Goal: Task Accomplishment & Management: Manage account settings

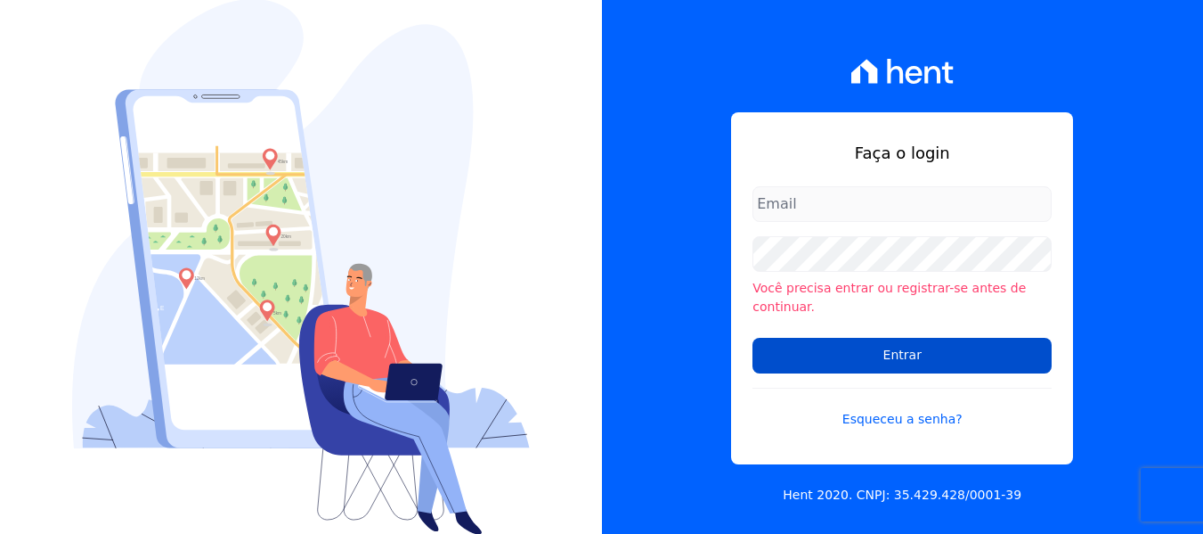
type input "adm@mendesdias.com.br"
click at [817, 346] on input "Entrar" at bounding box center [902, 356] width 299 height 36
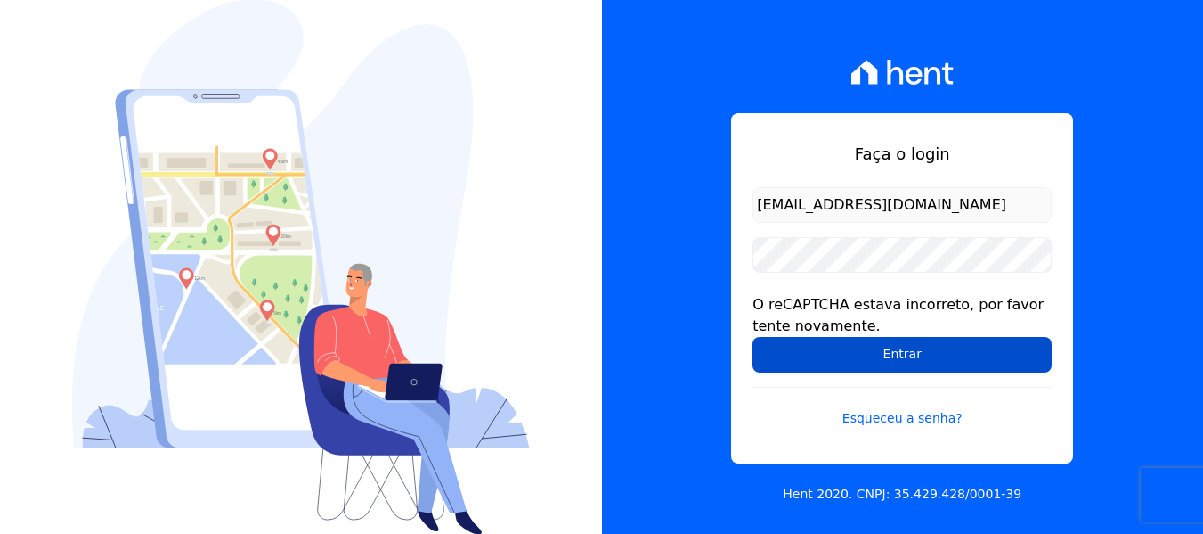
click at [819, 350] on input "Entrar" at bounding box center [902, 355] width 299 height 36
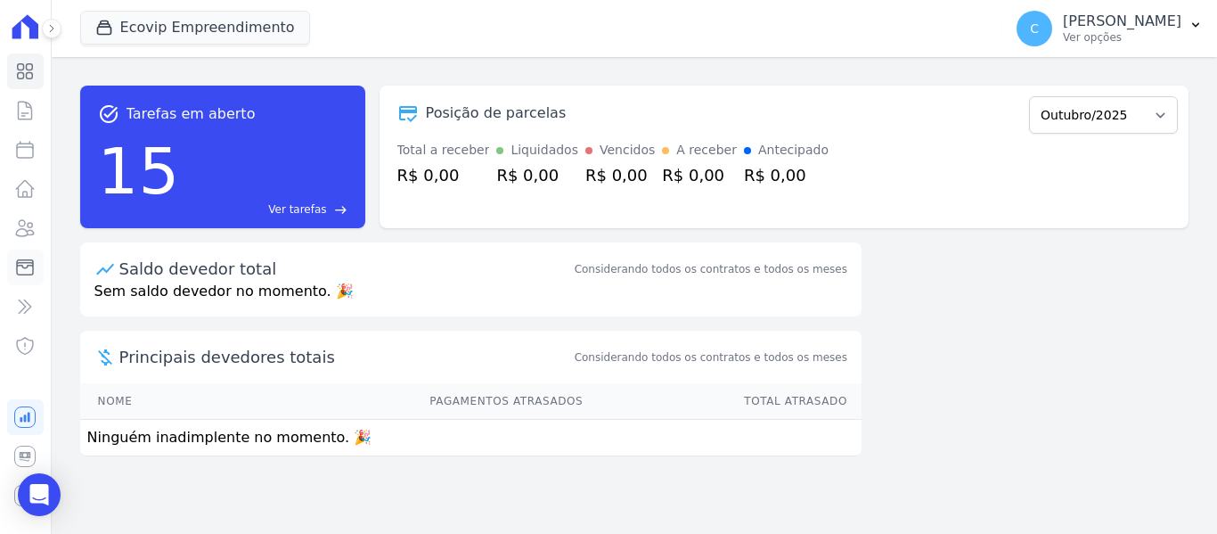
click at [26, 257] on icon at bounding box center [24, 267] width 21 height 21
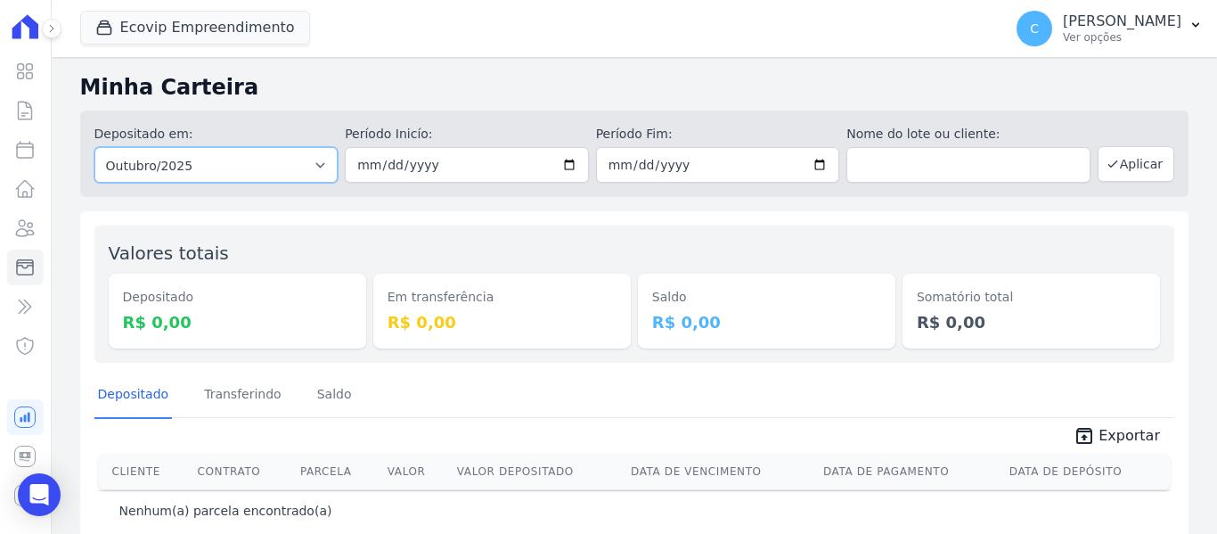
click at [249, 160] on select "Todos os meses Dezembro/2021 Janeiro/2022 Fevereiro/2022 Março/2022 Abril/2022 …" at bounding box center [216, 165] width 244 height 36
click at [204, 36] on button "Ecovip Empreendimento" at bounding box center [195, 28] width 230 height 34
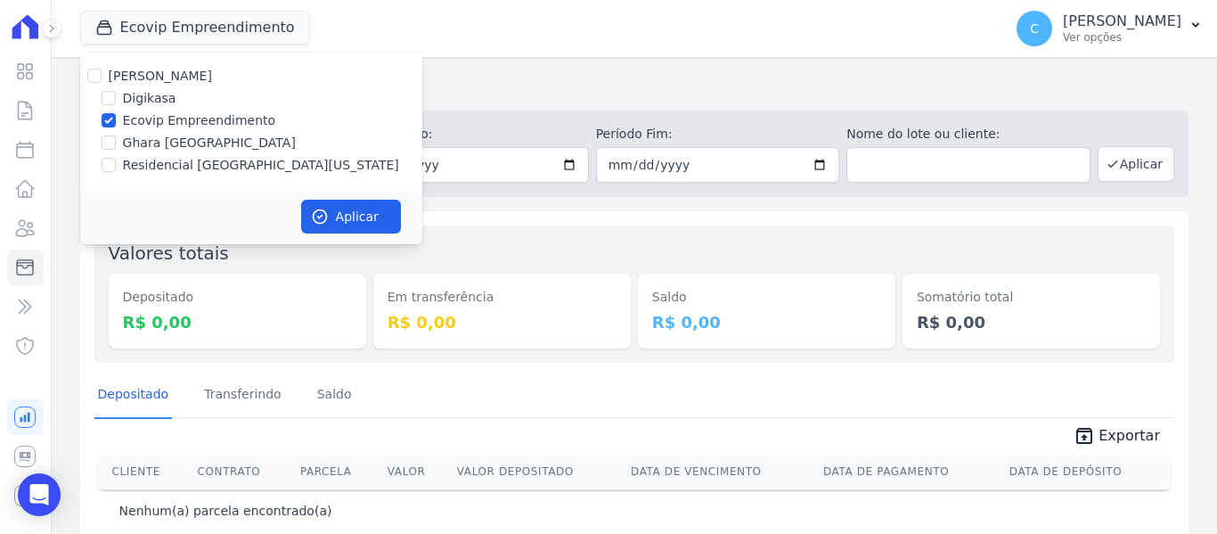
click at [144, 119] on label "Ecovip Empreendimento" at bounding box center [199, 120] width 153 height 19
click at [116, 119] on input "Ecovip Empreendimento" at bounding box center [109, 120] width 14 height 14
checkbox input "false"
click at [167, 170] on label "Residencial [GEOGRAPHIC_DATA][US_STATE]" at bounding box center [261, 165] width 276 height 19
click at [116, 170] on input "Residencial [GEOGRAPHIC_DATA][US_STATE]" at bounding box center [109, 165] width 14 height 14
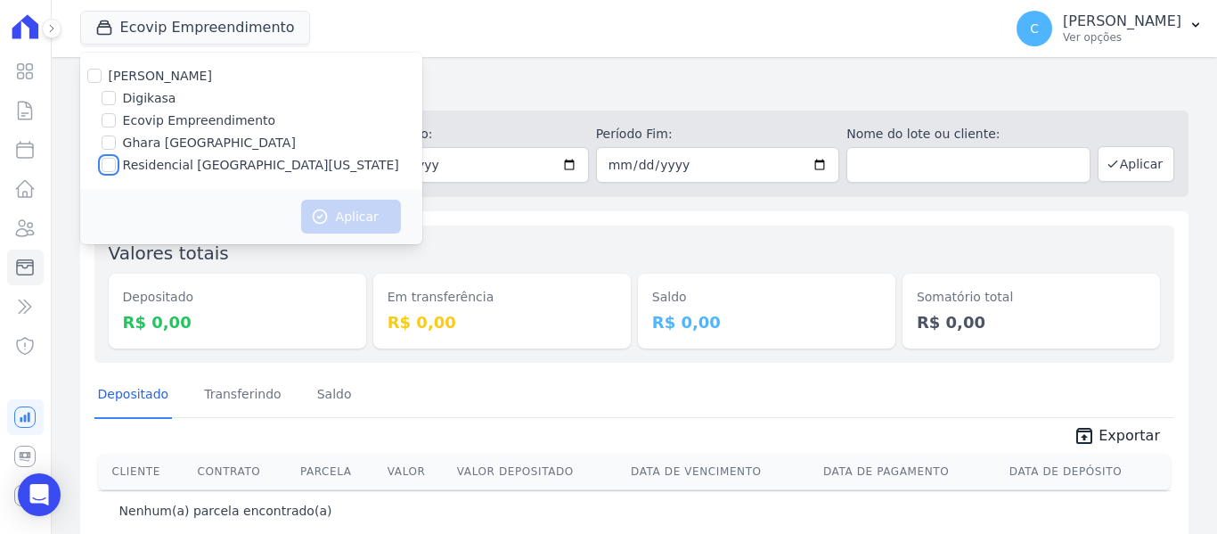
checkbox input "true"
click at [352, 221] on button "Aplicar" at bounding box center [351, 217] width 100 height 34
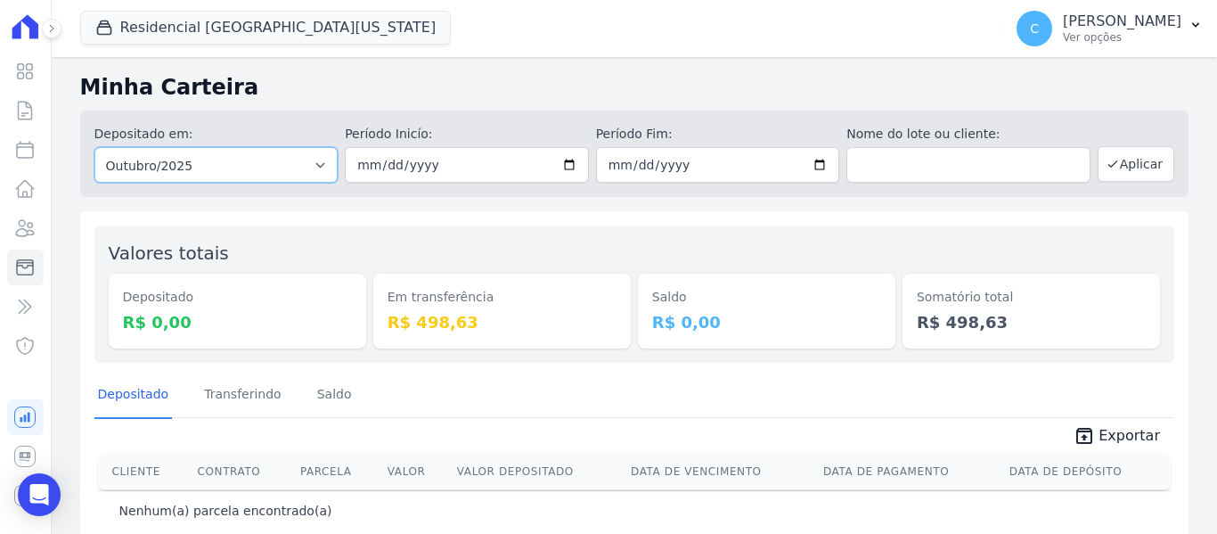
click at [181, 166] on select "Todos os meses Maio/2023 Junho/2023 Julho/2023 Agosto/2023 Setembro/2023 Outubr…" at bounding box center [216, 165] width 244 height 36
click at [94, 147] on select "Todos os meses Maio/2023 Junho/2023 Julho/2023 Agosto/2023 Setembro/2023 Outubr…" at bounding box center [216, 165] width 244 height 36
click at [170, 166] on select "Todos os meses Maio/2023 Junho/2023 Julho/2023 Agosto/2023 Setembro/2023 Outubr…" at bounding box center [216, 165] width 244 height 36
select select "09/2025"
click at [94, 147] on select "Todos os meses Maio/2023 Junho/2023 Julho/2023 Agosto/2023 Setembro/2023 Outubr…" at bounding box center [216, 165] width 244 height 36
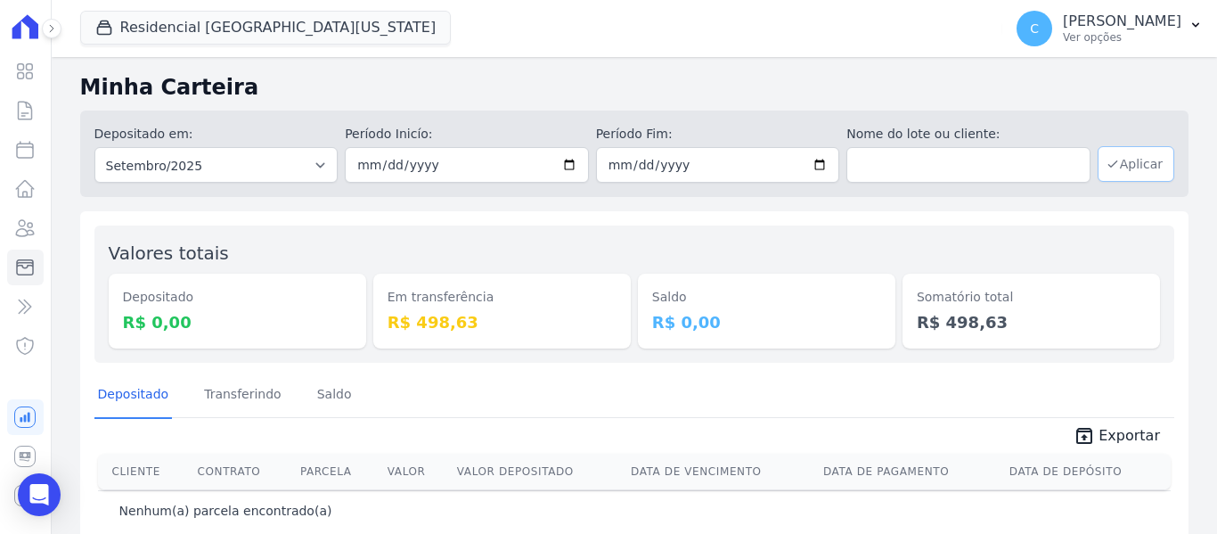
click at [1148, 166] on button "Aplicar" at bounding box center [1135, 164] width 77 height 36
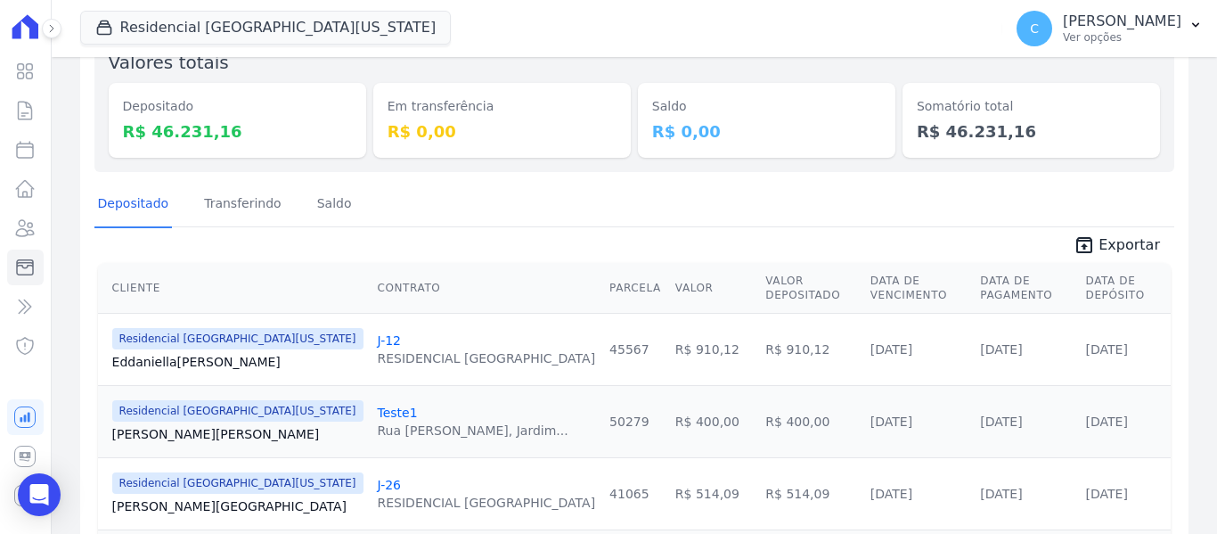
scroll to position [178, 0]
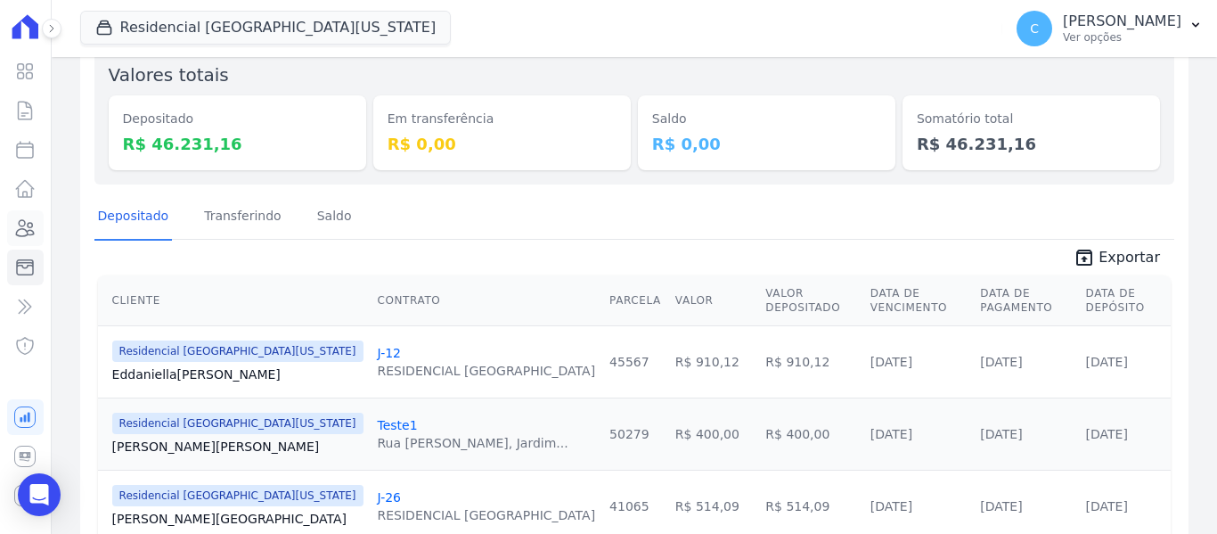
click at [22, 232] on icon at bounding box center [24, 227] width 21 height 21
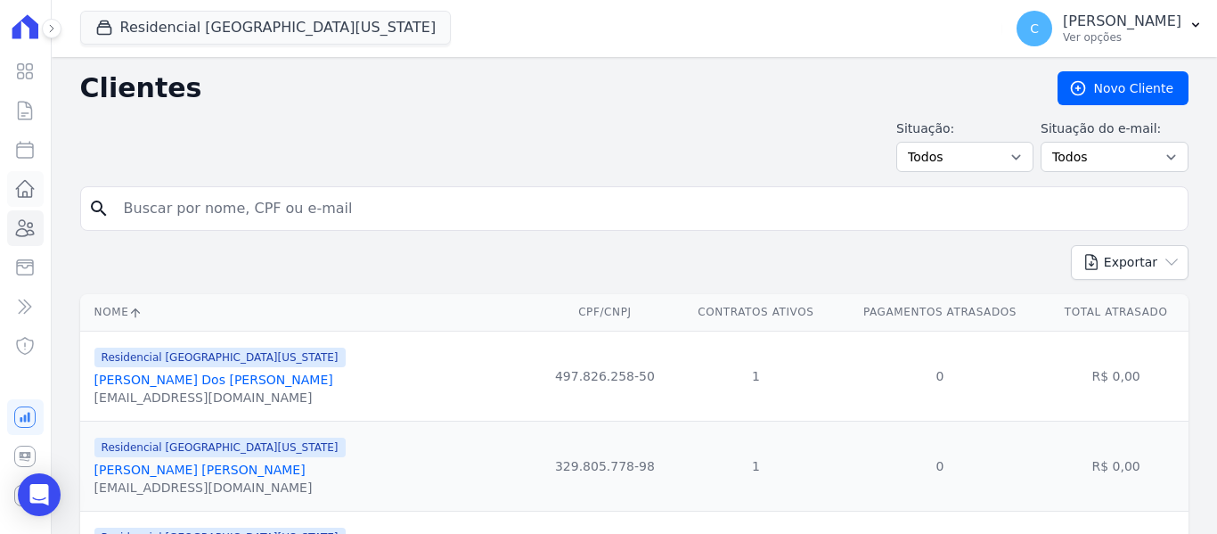
click at [33, 196] on icon at bounding box center [24, 188] width 21 height 21
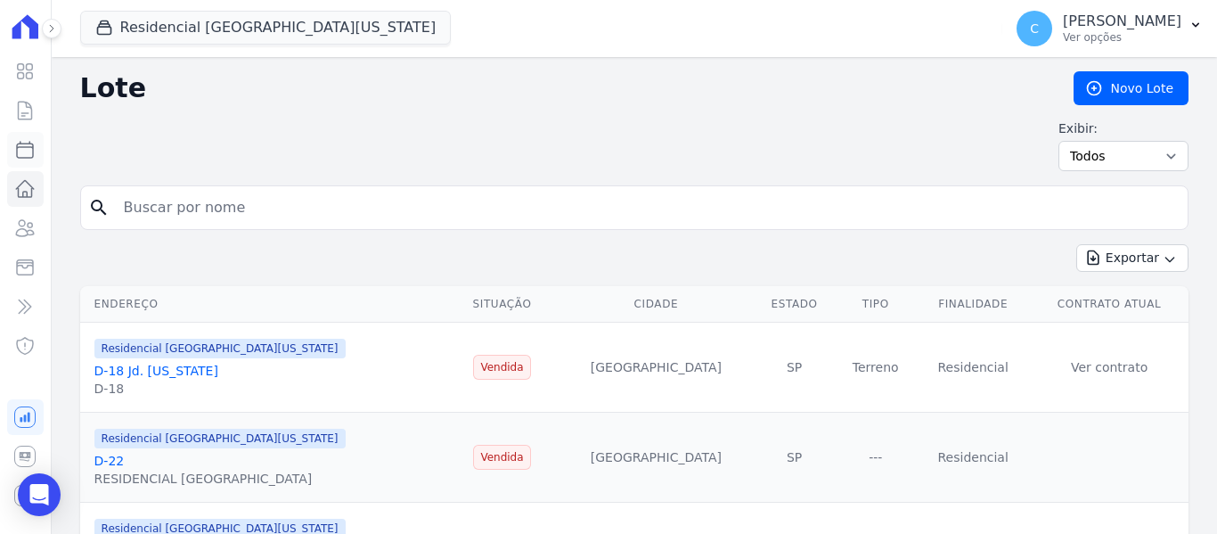
click at [33, 151] on icon at bounding box center [25, 150] width 16 height 16
select select
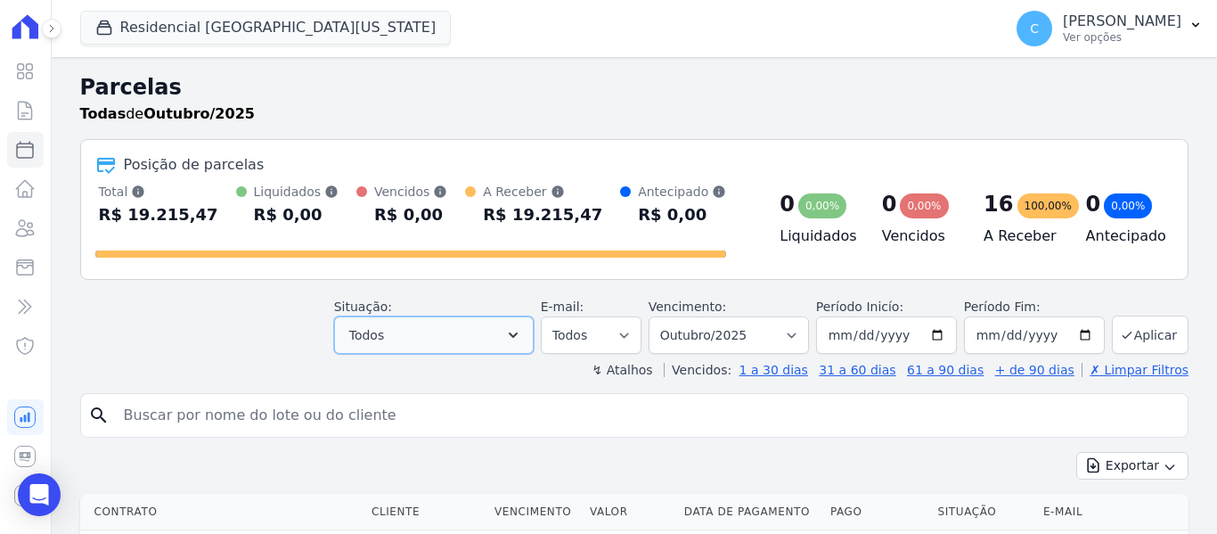
click at [476, 328] on button "Todos" at bounding box center [434, 334] width 200 height 37
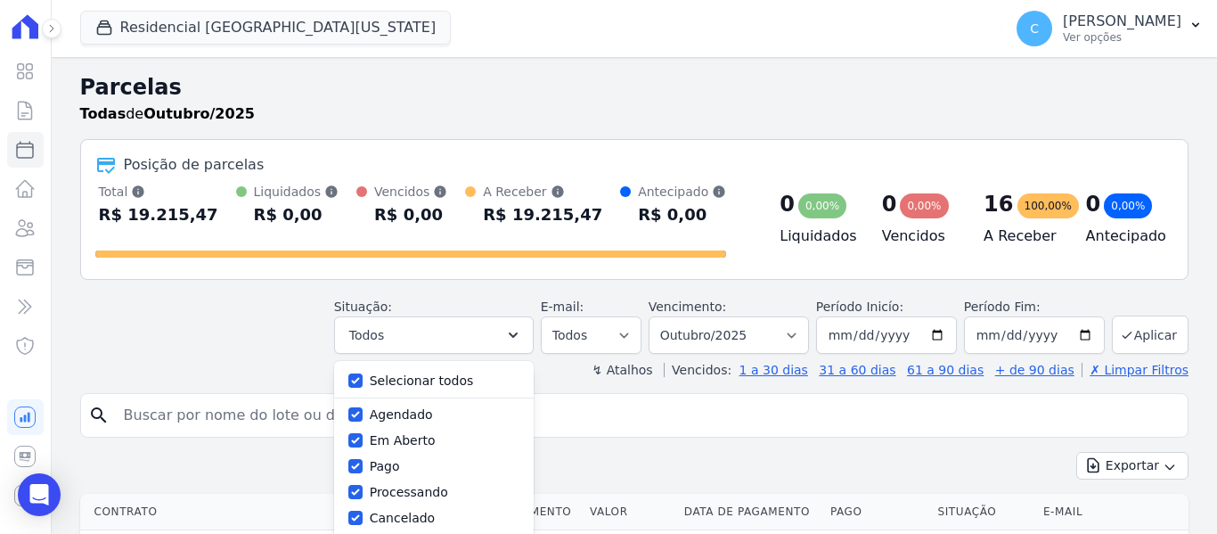
click at [440, 380] on label "Selecionar todos" at bounding box center [422, 380] width 104 height 14
click at [363, 380] on input "Selecionar todos" at bounding box center [355, 380] width 14 height 14
checkbox input "false"
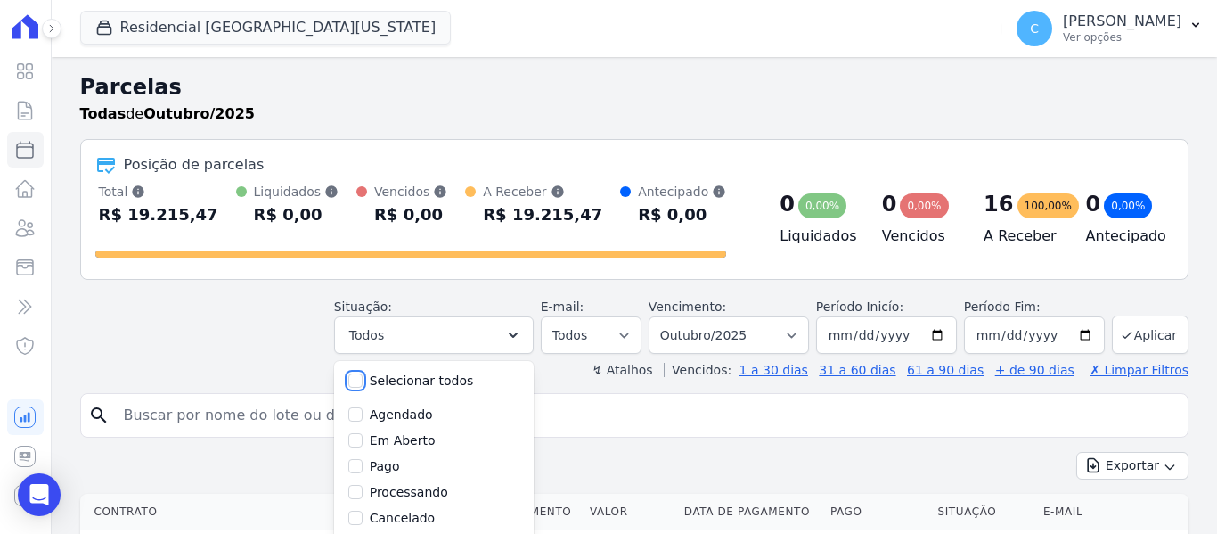
checkbox input "false"
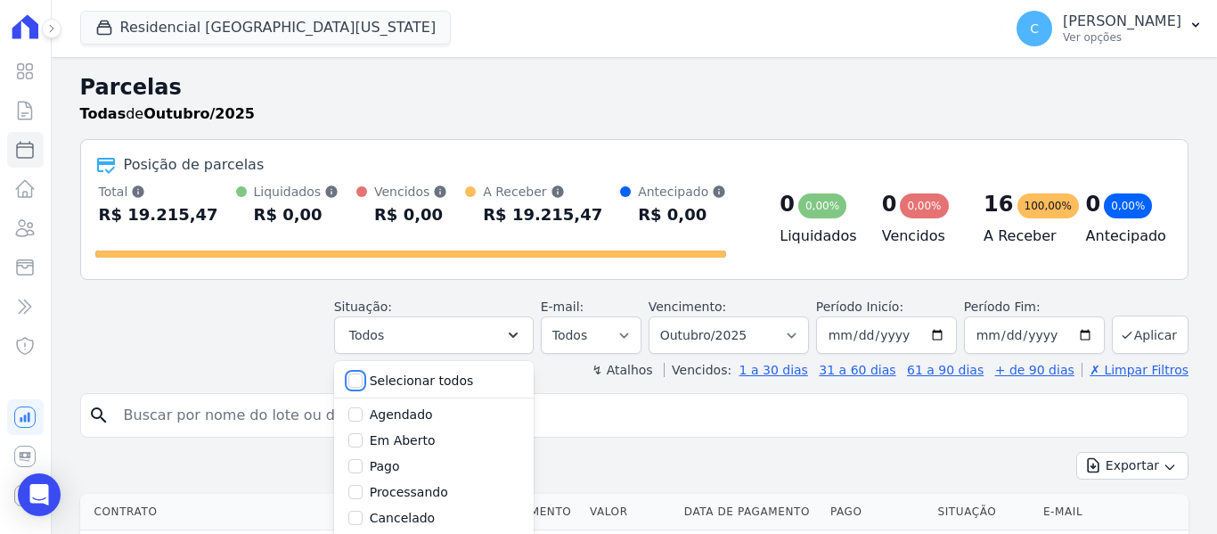
checkbox input "false"
click at [423, 439] on label "Em Aberto" at bounding box center [403, 440] width 66 height 14
click at [363, 439] on input "Em Aberto" at bounding box center [355, 440] width 14 height 14
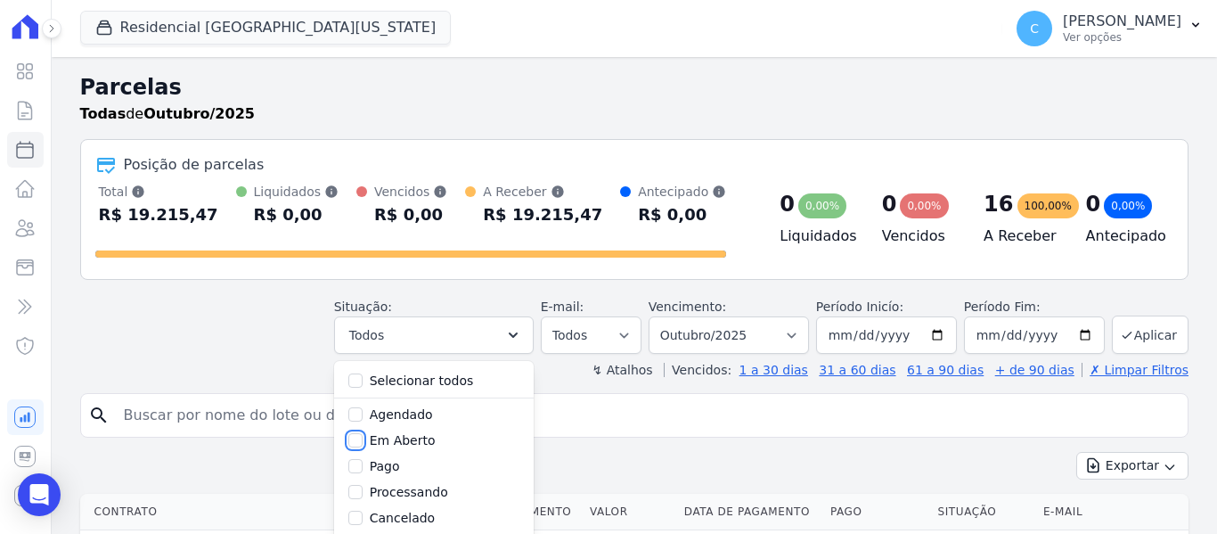
checkbox input "true"
click at [756, 330] on select "Filtrar por período ──────── Todos os meses Maio/2023 Junho/2023 Julho/2023 Ago…" at bounding box center [728, 334] width 160 height 37
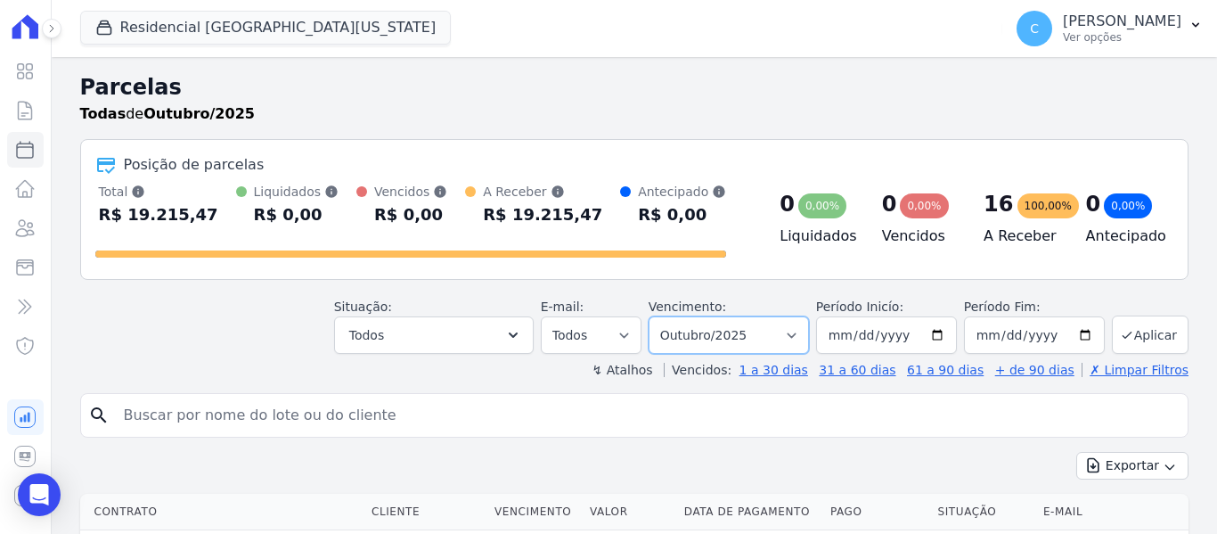
select select "09/2025"
click at [660, 316] on select "Filtrar por período ──────── Todos os meses Maio/2023 Junho/2023 Julho/2023 Ago…" at bounding box center [728, 334] width 160 height 37
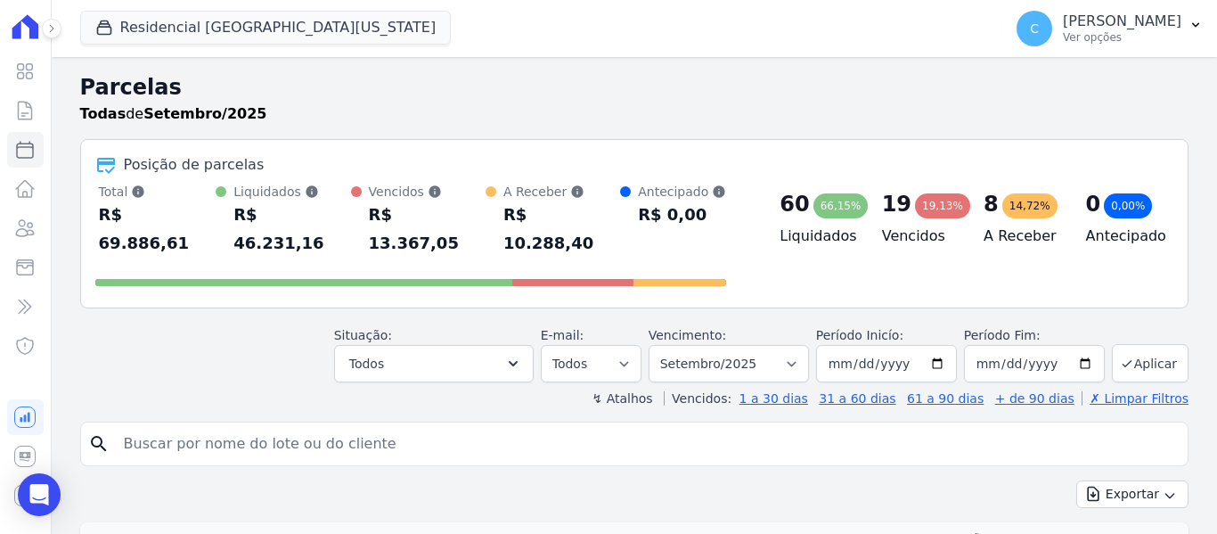
select select
click at [1148, 344] on button "Aplicar" at bounding box center [1150, 363] width 77 height 38
select select
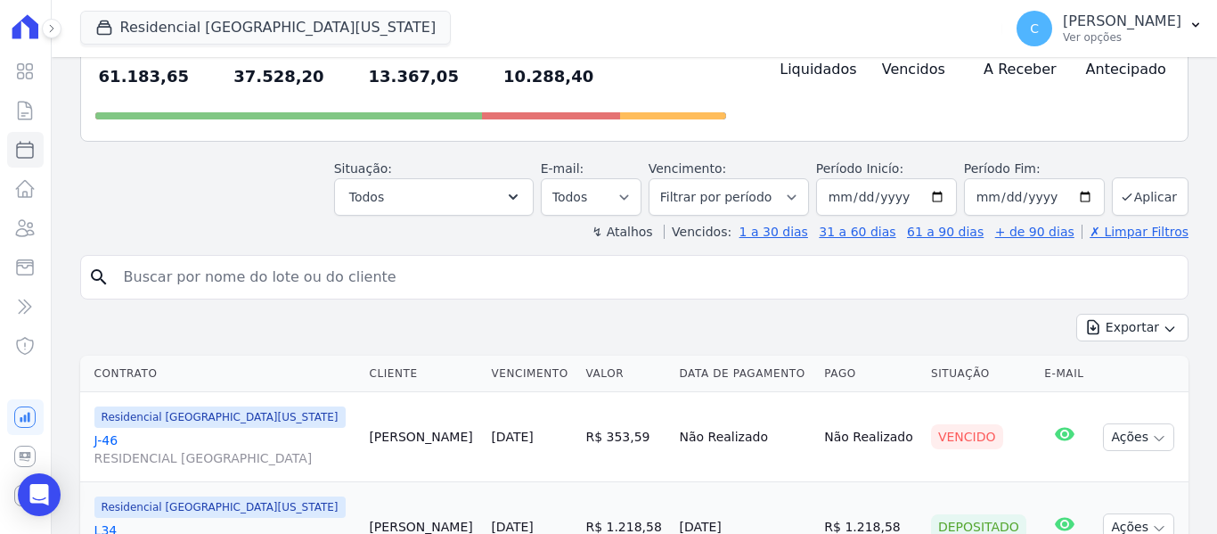
scroll to position [193, 0]
